Goal: Task Accomplishment & Management: Complete application form

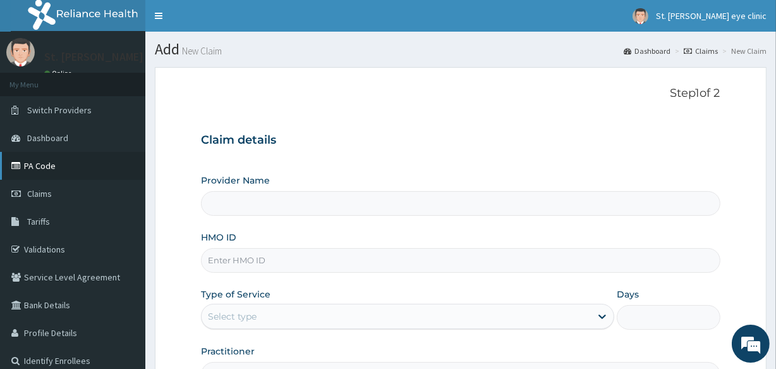
type input "[GEOGRAPHIC_DATA][PERSON_NAME]"
click at [80, 173] on link "PA Code" at bounding box center [72, 166] width 145 height 28
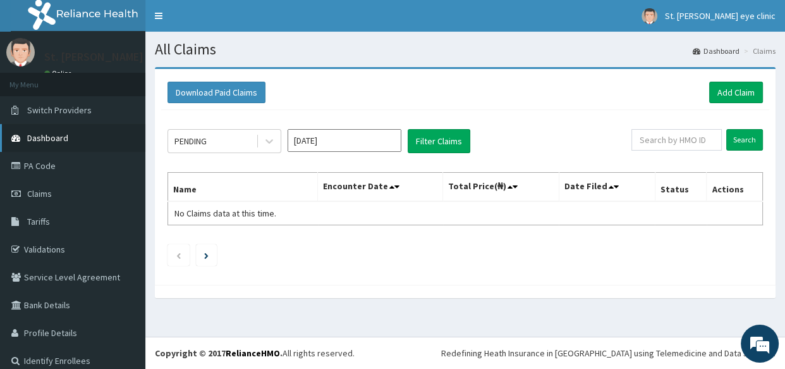
click at [42, 133] on span "Dashboard" at bounding box center [47, 137] width 41 height 11
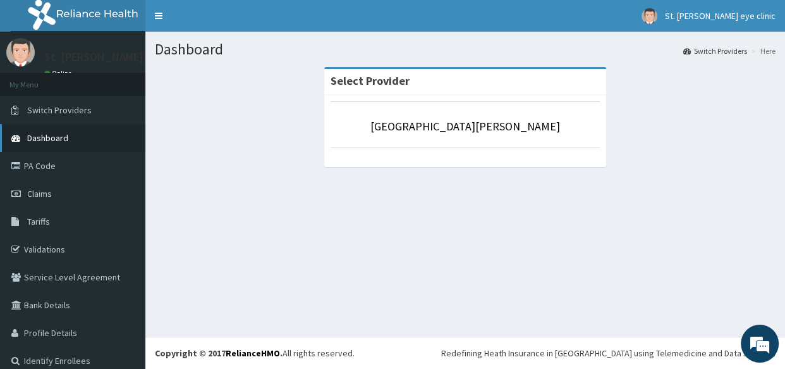
click at [51, 133] on span "Dashboard" at bounding box center [47, 137] width 41 height 11
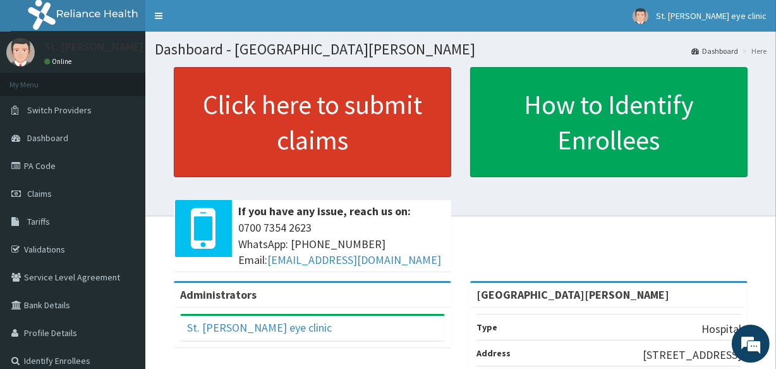
click at [190, 138] on link "Click here to submit claims" at bounding box center [313, 122] width 278 height 110
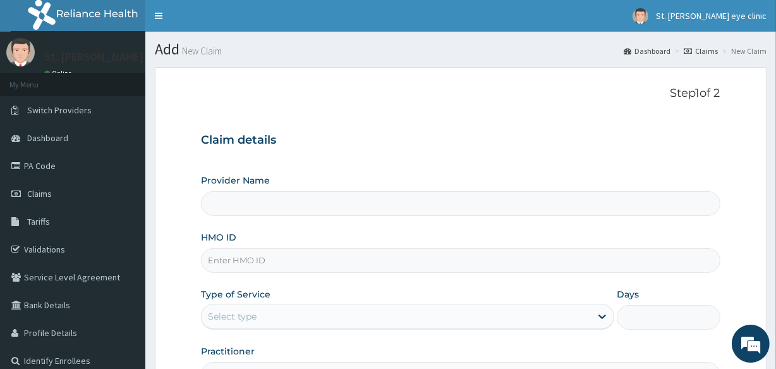
type input "[GEOGRAPHIC_DATA][PERSON_NAME]"
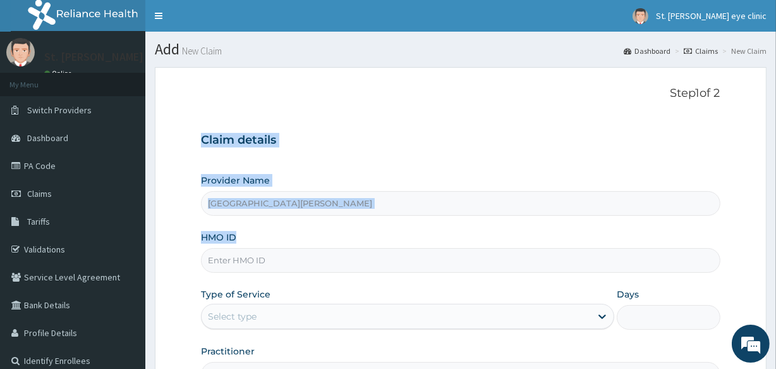
drag, startPoint x: 0, startPoint y: 0, endPoint x: 506, endPoint y: 239, distance: 560.0
click at [506, 239] on form "Step 1 of 2 Claim details Provider Name [GEOGRAPHIC_DATA][PERSON_NAME] HMO ID T…" at bounding box center [461, 272] width 612 height 410
click at [99, 134] on link "Dashboard" at bounding box center [72, 138] width 145 height 28
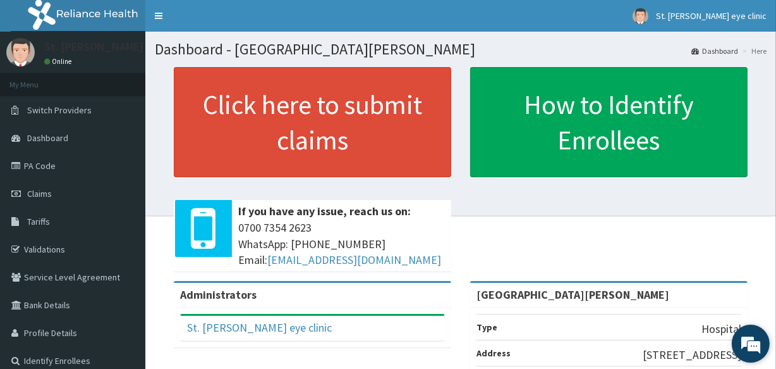
click at [759, 346] on em at bounding box center [751, 343] width 34 height 34
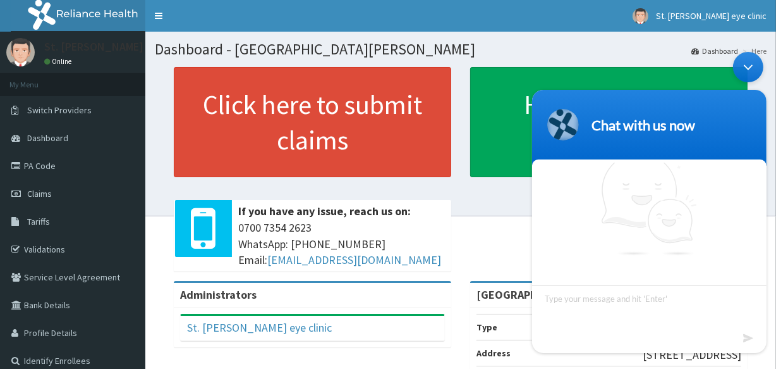
scroll to position [11, 0]
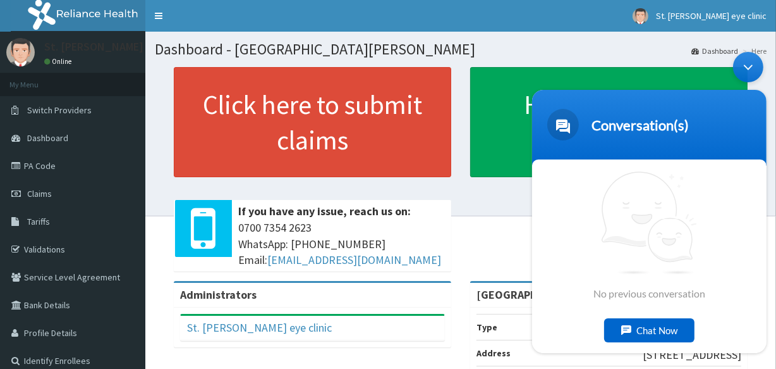
click at [674, 326] on div "Chat Now" at bounding box center [649, 330] width 90 height 24
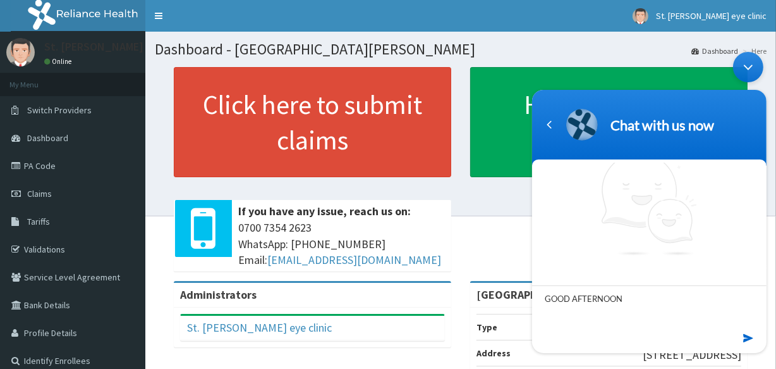
type textarea "GOOD AFTERNOON"
click at [750, 338] on em at bounding box center [749, 337] width 12 height 17
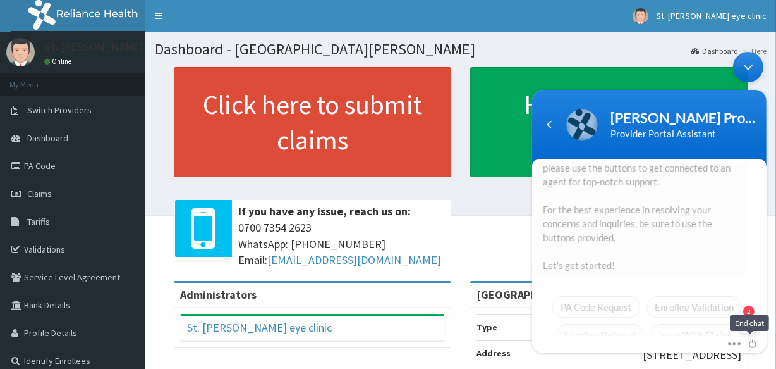
scroll to position [0, 0]
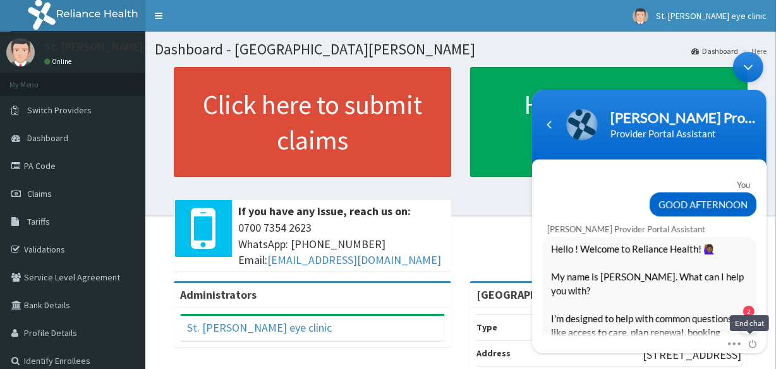
click at [750, 338] on span at bounding box center [749, 341] width 14 height 11
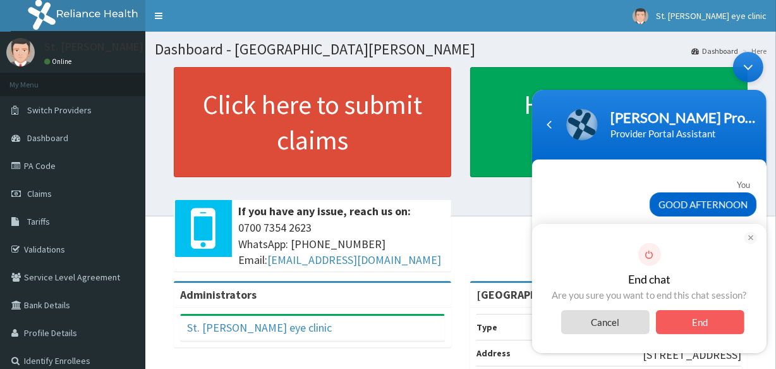
click at [751, 236] on em at bounding box center [750, 237] width 13 height 13
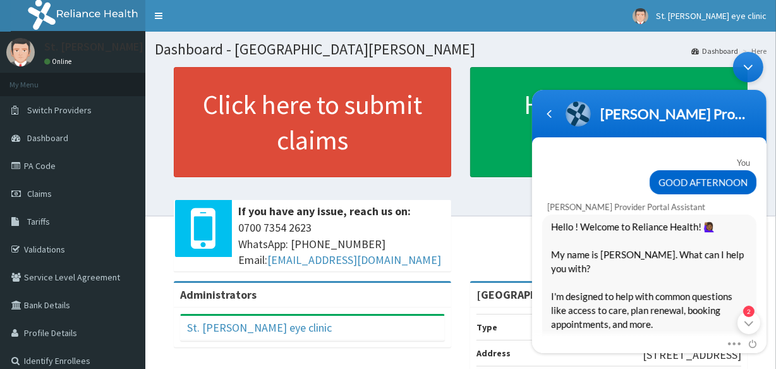
click at [753, 256] on div "Hello ! Welcome to Reliance Health! 🙋🏾‍♀️ My name is Naomi. What can I help you…" at bounding box center [649, 344] width 214 height 261
drag, startPoint x: 752, startPoint y: 324, endPoint x: 769, endPoint y: 298, distance: 30.7
click at [769, 298] on body "Naomi Provider Portal Assistant Provider Portal Assistant You GOOD AFTERNOON Na…" at bounding box center [648, 203] width 247 height 314
click at [733, 343] on span at bounding box center [731, 341] width 9 height 11
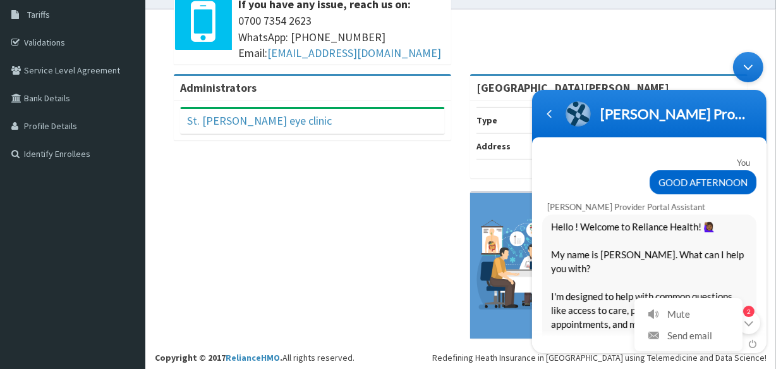
scroll to position [210, 0]
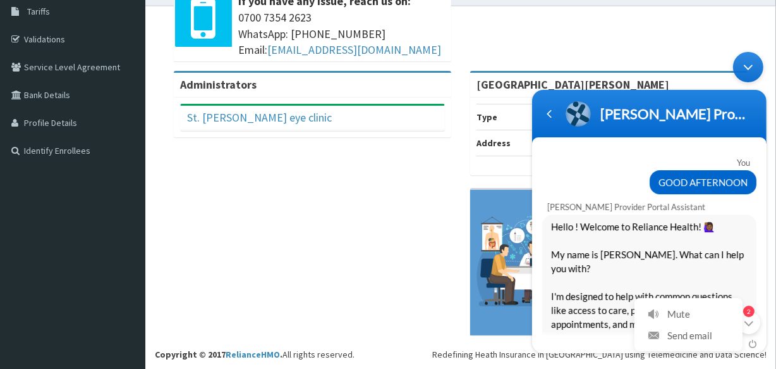
click at [745, 70] on div "Minimize live chat window" at bounding box center [748, 67] width 30 height 30
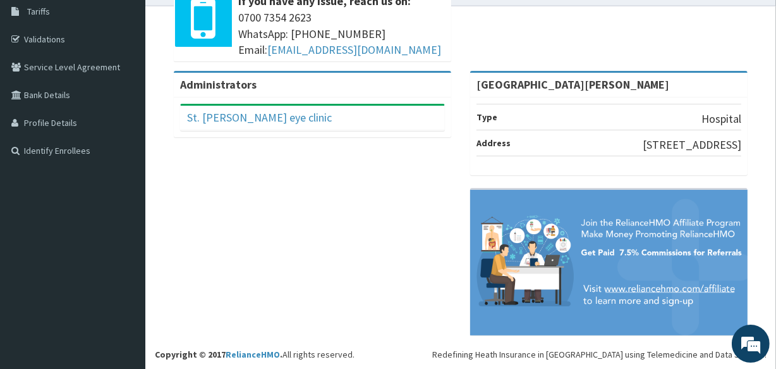
drag, startPoint x: 463, startPoint y: 259, endPoint x: 733, endPoint y: 56, distance: 337.4
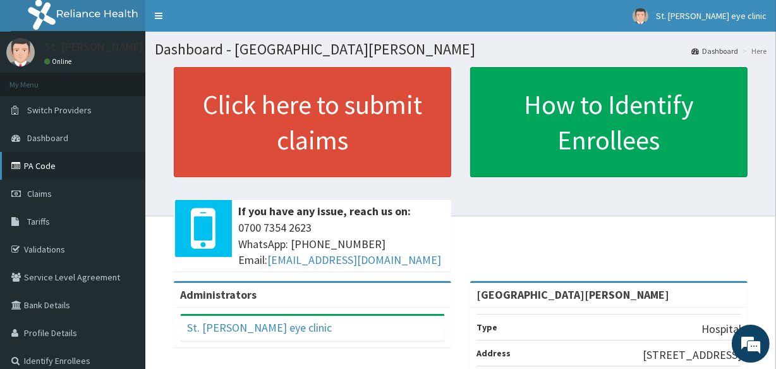
click at [92, 164] on link "PA Code" at bounding box center [72, 166] width 145 height 28
